Goal: Task Accomplishment & Management: Use online tool/utility

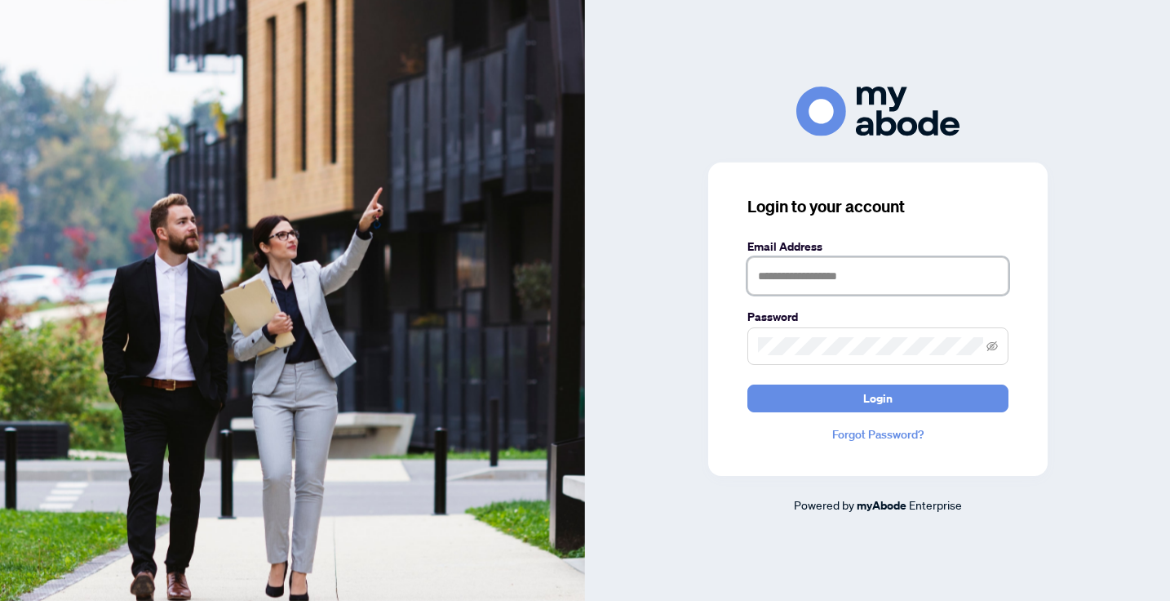
type input "**********"
click at [877, 397] on button "Login" at bounding box center [877, 398] width 261 height 28
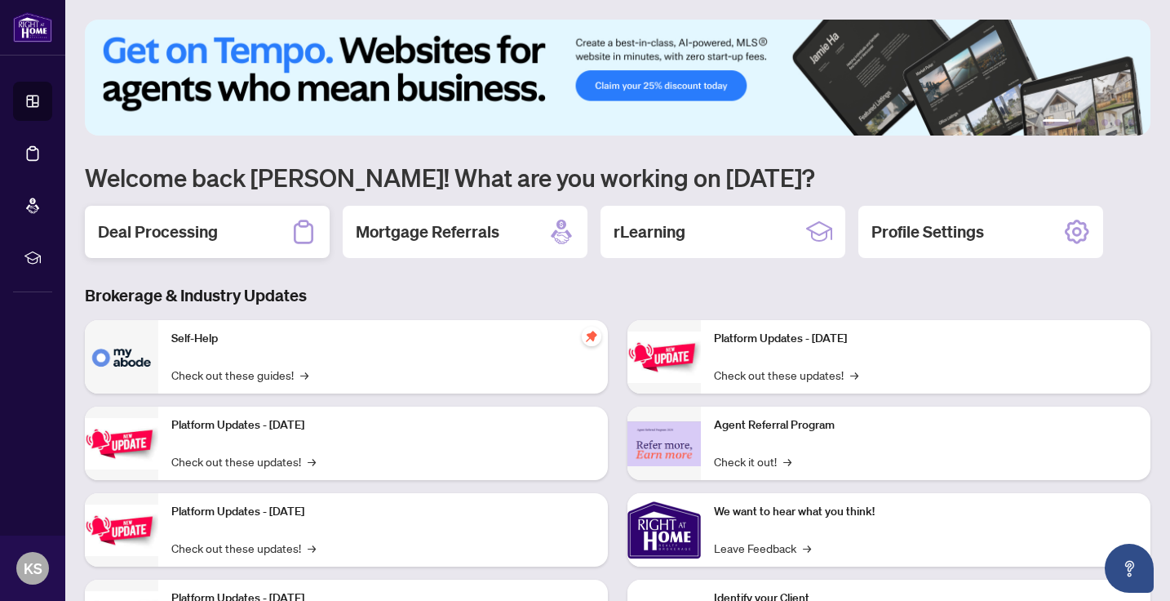
click at [218, 232] on div "Deal Processing" at bounding box center [207, 232] width 245 height 52
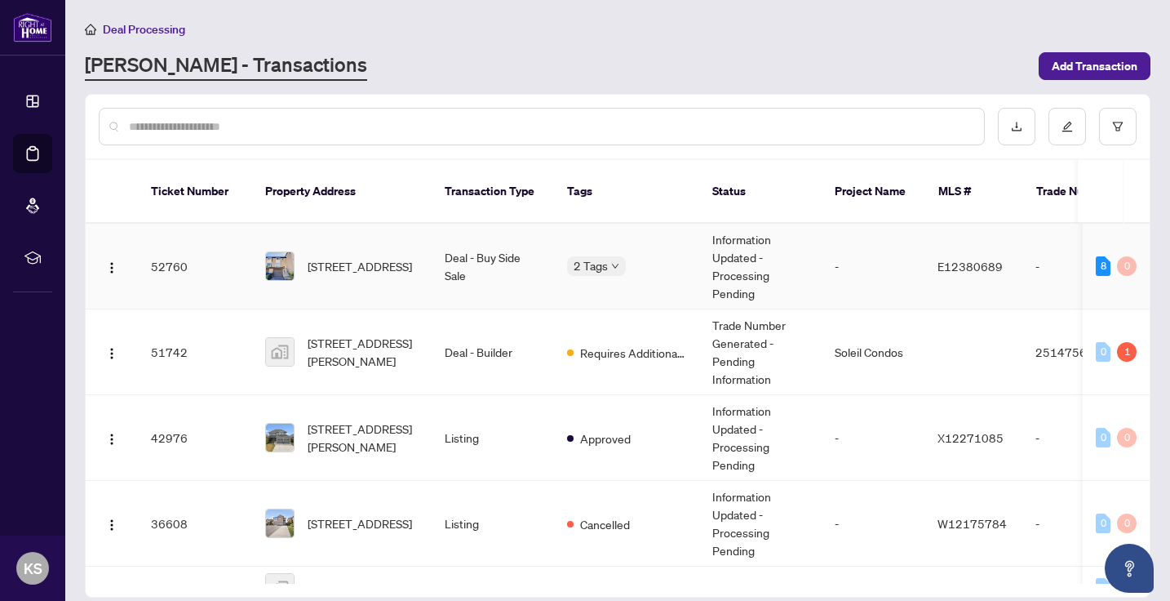
click at [495, 274] on td "Deal - Buy Side Sale" at bounding box center [493, 267] width 122 height 86
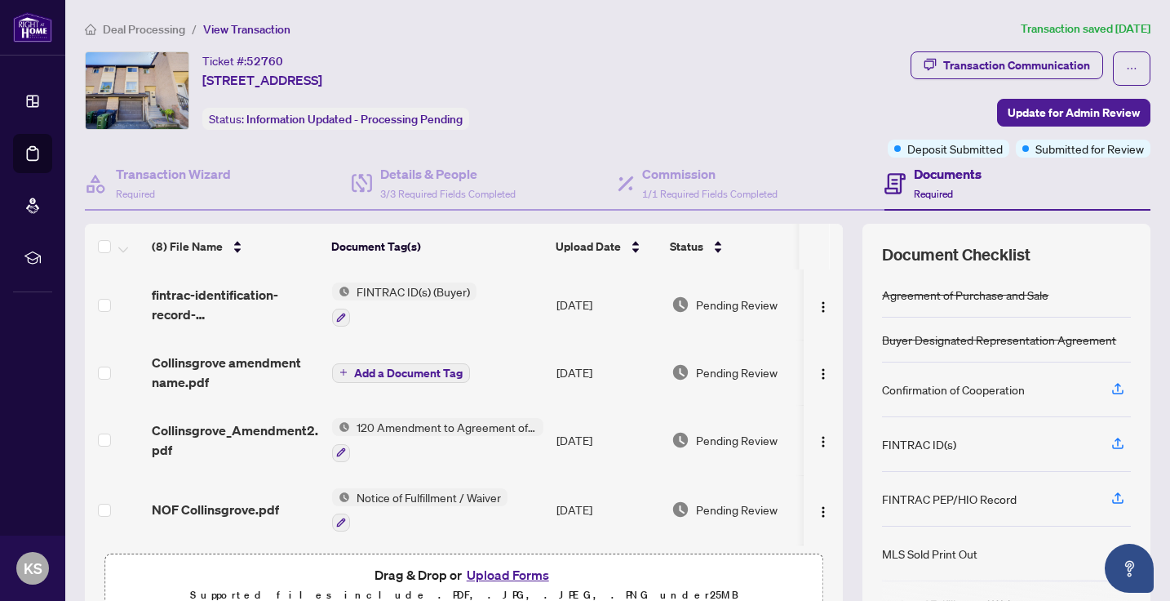
click at [123, 29] on span "Deal Processing" at bounding box center [144, 29] width 82 height 15
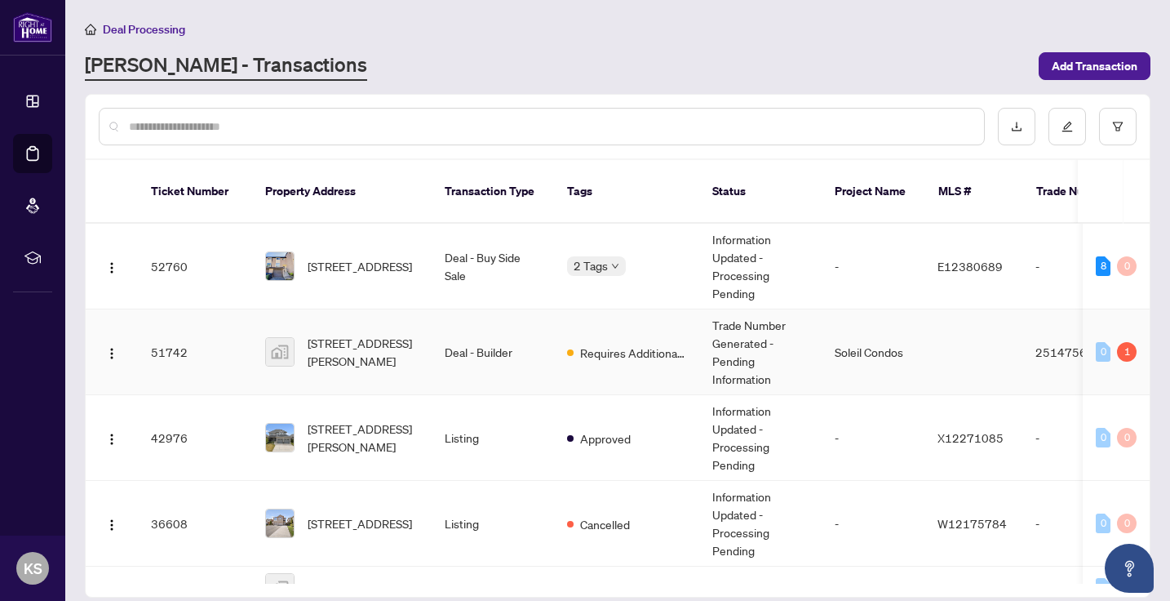
click at [426, 366] on td "612-490 Gordon Krantz Avenue, Milton, ON, Canada" at bounding box center [342, 352] width 180 height 86
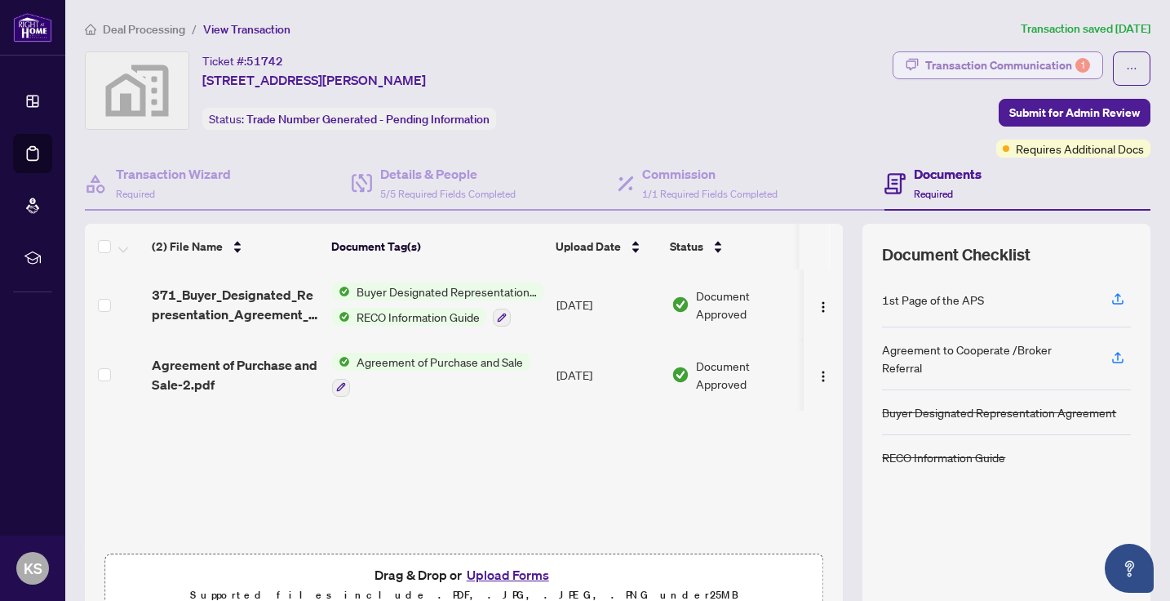
click at [938, 69] on div "Transaction Communication 1" at bounding box center [1007, 65] width 165 height 26
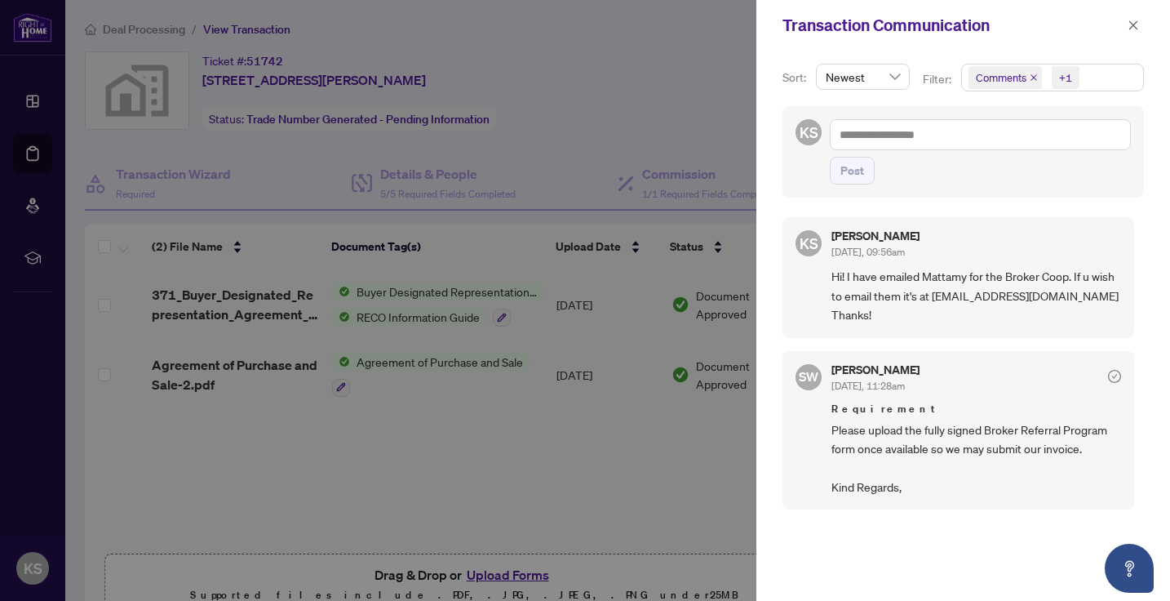
click at [716, 100] on div at bounding box center [585, 300] width 1170 height 601
